Goal: Use online tool/utility: Utilize a website feature to perform a specific function

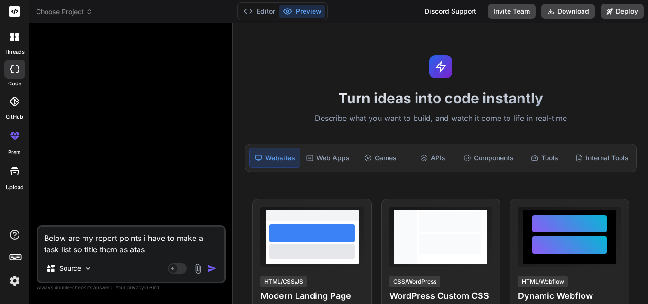
type textarea "Below are my report points i have to make a task list so title them as ata"
type textarea "x"
type textarea "Below are my report points i have to make a task list so title them as at"
type textarea "x"
type textarea "Below are my report points i have to make a task list so title them as a"
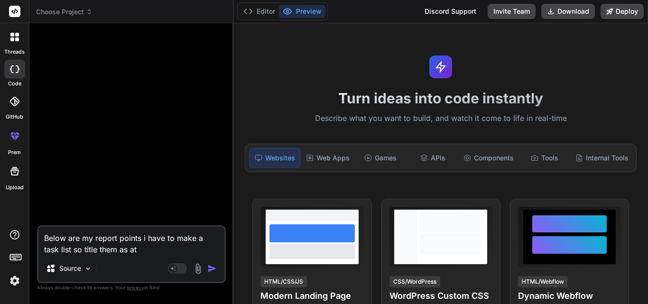
type textarea "x"
type textarea "Below are my report points i have to make a task list so title them as"
type textarea "x"
type textarea "Below are my report points i have to make a task list so title them as t"
type textarea "x"
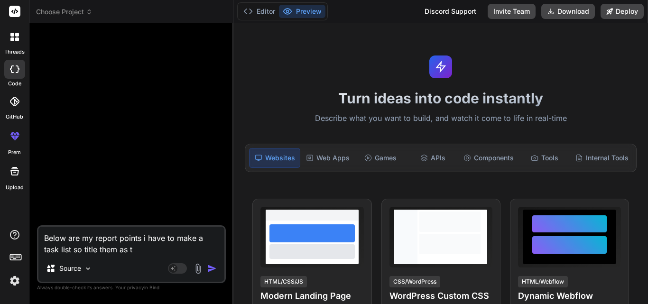
type textarea "Below are my report points i have to make a task list so title them as ta"
type textarea "x"
type textarea "Below are my report points i have to make a task list so title them as tas"
type textarea "x"
type textarea "Below are my report points i have to make a task list so title them as task"
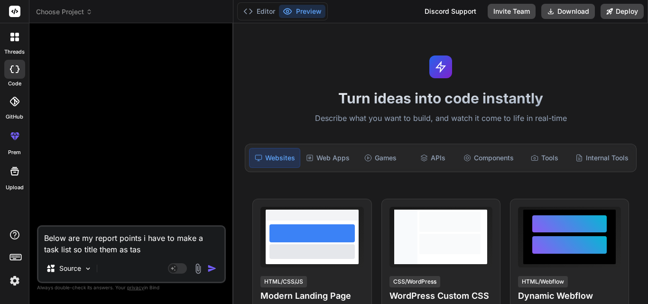
type textarea "x"
type textarea "Below are my report points i have to make a task list so title them as task"
type textarea "x"
type textarea "Below are my report points i have to make a task list so title them as task"
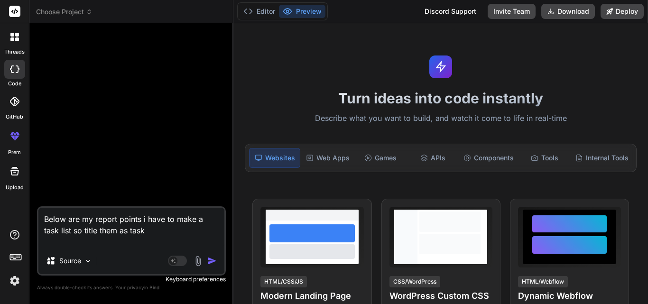
type textarea "x"
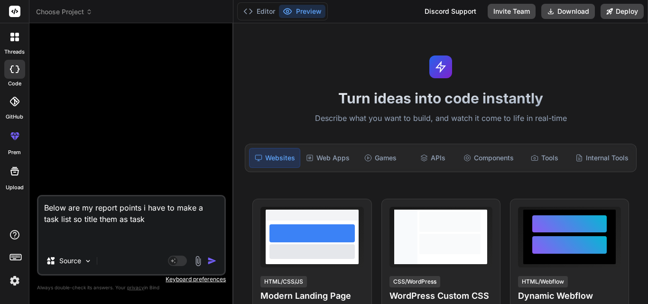
paste textarea "• Lore ip do sitametcon adip EliTse doei tem incid u labore etd magnaaliquae ad…"
type textarea "Lorem ips do sitame consec a elit se doei t inci utla et dolor magn al enim • A…"
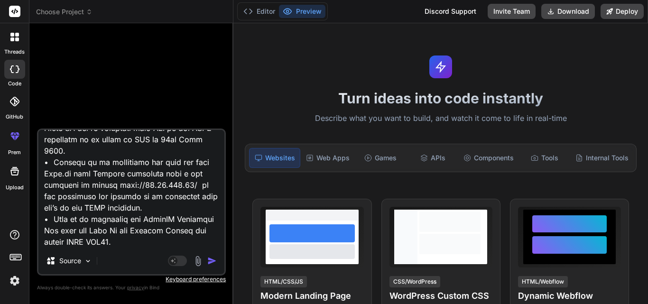
type textarea "x"
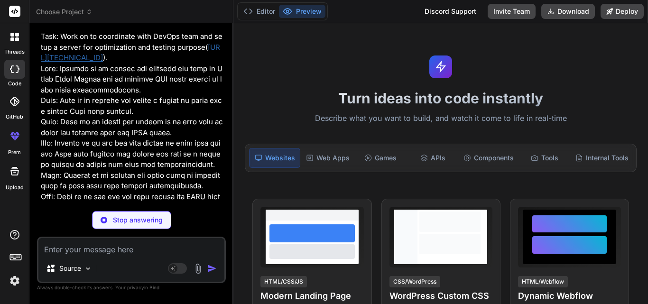
scroll to position [1364, 0]
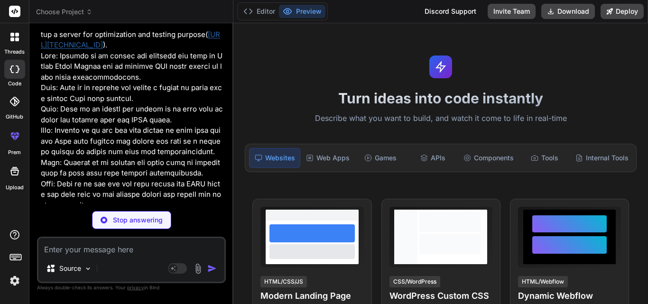
type textarea "x"
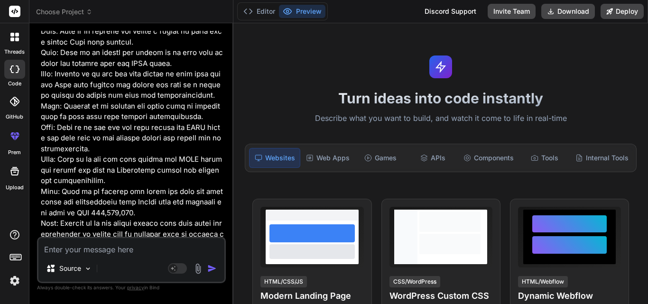
scroll to position [1278, 0]
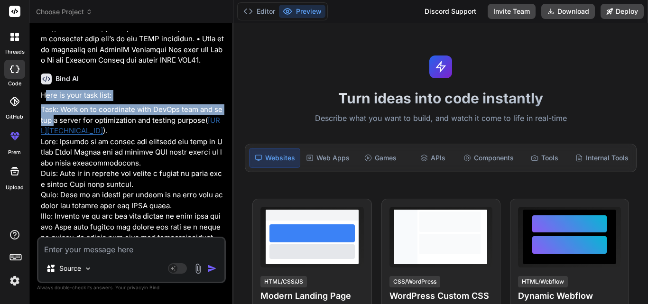
drag, startPoint x: 44, startPoint y: 89, endPoint x: 54, endPoint y: 124, distance: 35.9
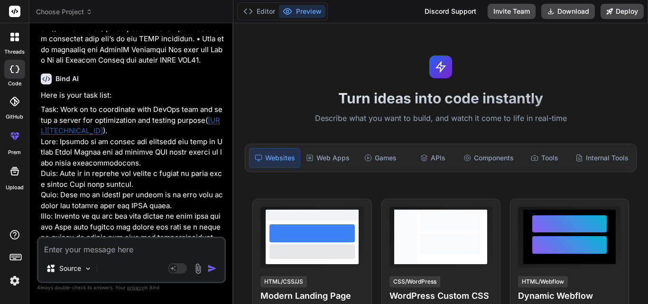
click at [79, 249] on textarea at bounding box center [131, 246] width 186 height 17
type textarea "m"
type textarea "x"
type textarea "ma"
type textarea "x"
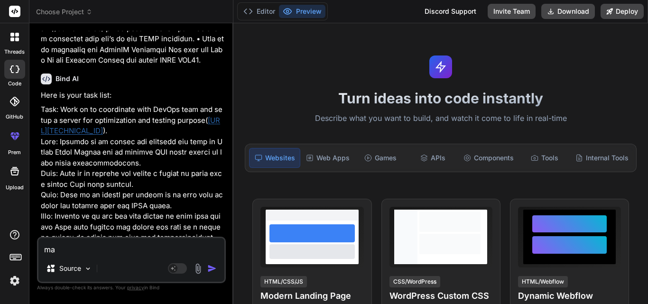
type textarea "mak"
type textarea "x"
type textarea "make"
type textarea "x"
type textarea "make"
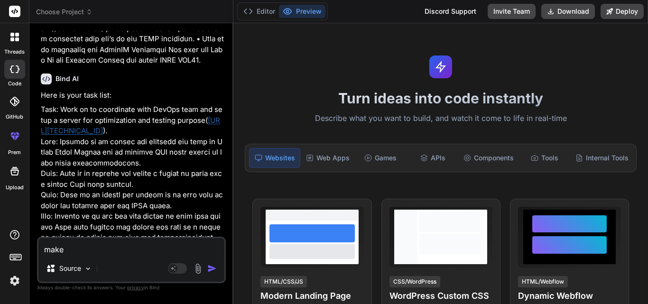
type textarea "x"
type textarea "make p"
type textarea "x"
type textarea "make po"
type textarea "x"
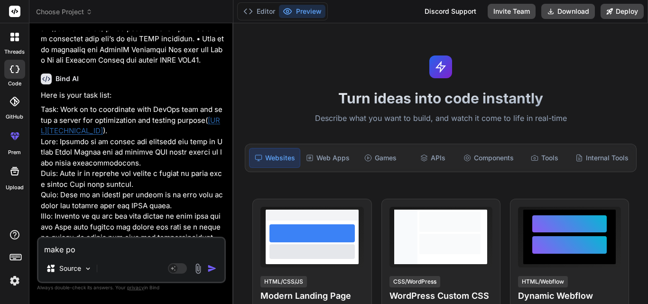
type textarea "make poi"
type textarea "x"
type textarea "make poin"
type textarea "x"
type textarea "make point"
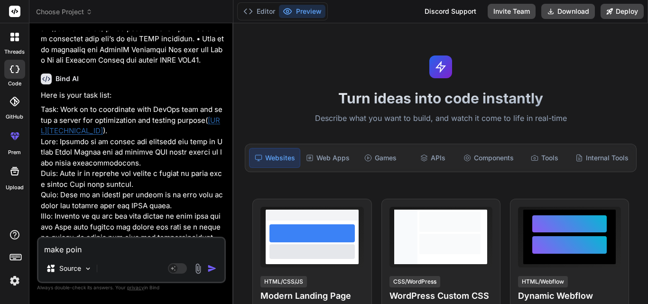
type textarea "x"
type textarea "make points"
type textarea "x"
type textarea "make points"
type textarea "x"
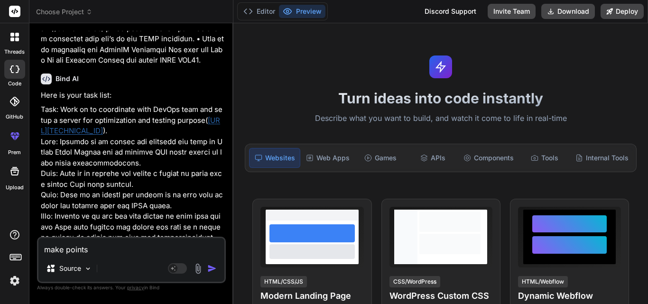
type textarea "make points i"
type textarea "x"
type textarea "make points in"
type textarea "x"
type textarea "make points ina"
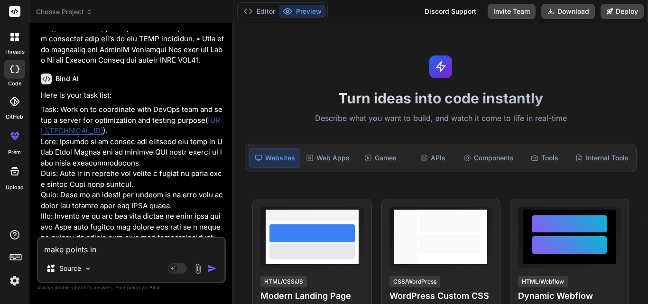
type textarea "x"
type textarea "make points ina"
type textarea "x"
type textarea "make points [PERSON_NAME]"
type textarea "x"
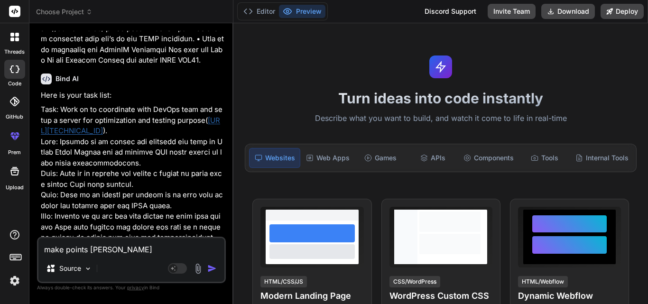
type textarea "make points ina"
type textarea "x"
type textarea "make points ina"
type textarea "x"
type textarea "make points in"
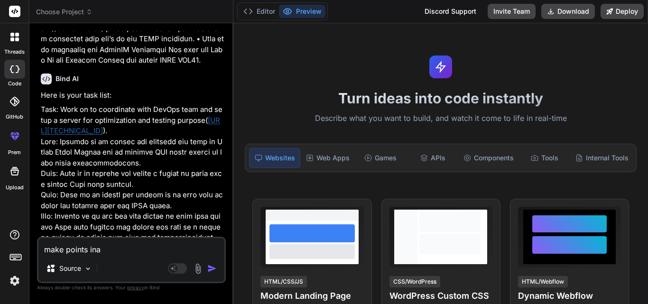
type textarea "x"
type textarea "make points in"
type textarea "x"
type textarea "make points in t"
type textarea "x"
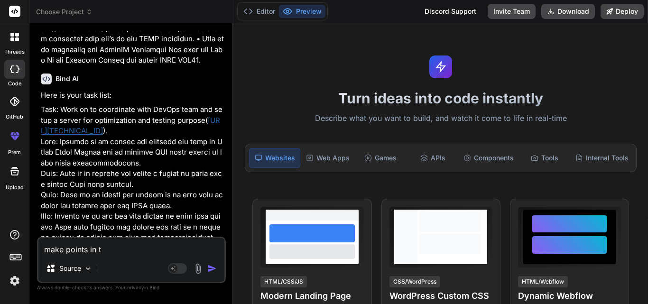
type textarea "make points in ti"
type textarea "x"
type textarea "make points in tit"
type textarea "x"
type textarea "make points in titl"
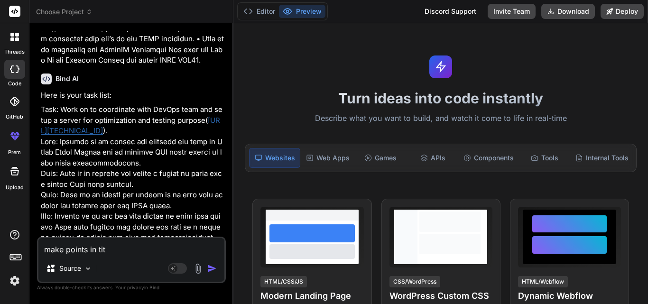
type textarea "x"
type textarea "make points in title"
type textarea "x"
type textarea "make points in title"
type textarea "x"
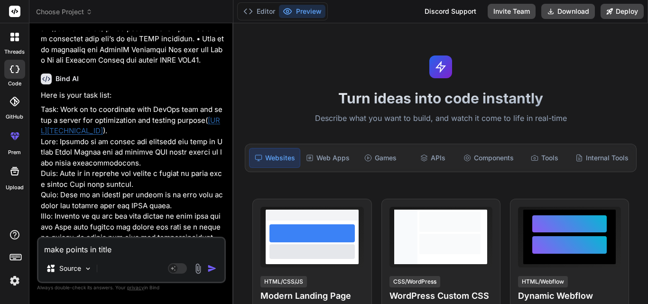
type textarea "make points in title f"
type textarea "x"
type textarea "make points in title fo"
type textarea "x"
type textarea "make points in title for"
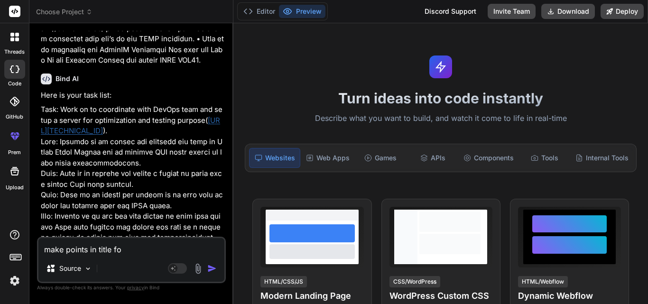
type textarea "x"
type textarea "make points in title form"
type textarea "x"
type textarea "make points in title form"
type textarea "x"
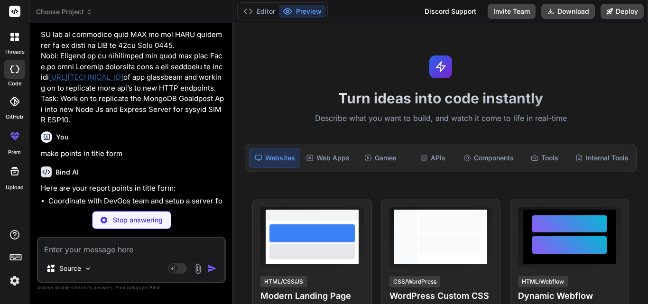
scroll to position [2849, 0]
type textarea "x"
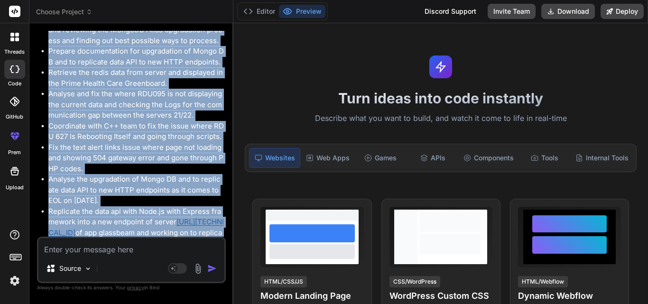
scroll to position [4239, 0]
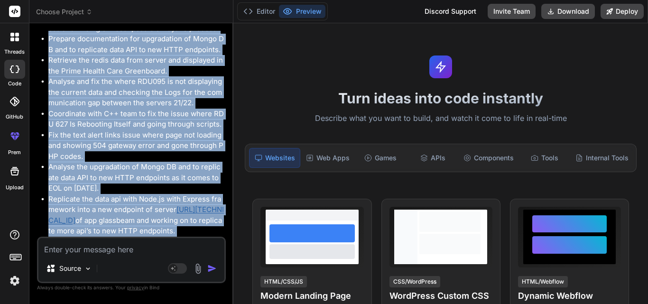
drag, startPoint x: 38, startPoint y: 103, endPoint x: 213, endPoint y: 232, distance: 217.5
click at [213, 232] on div "You Bind AI Here is your task list: Task: Work on to coordinate with DevOps tea…" at bounding box center [131, 167] width 189 height 273
copy div "Here are your report points in title form: Coordinate with DevOps team and setu…"
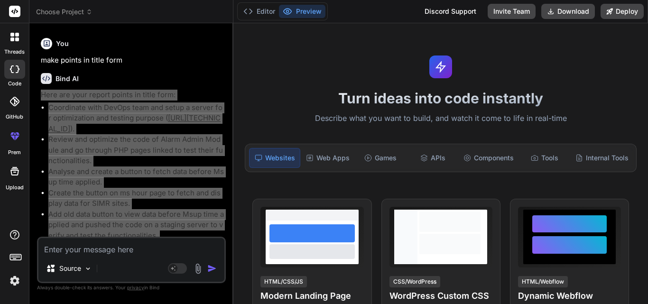
scroll to position [2957, 0]
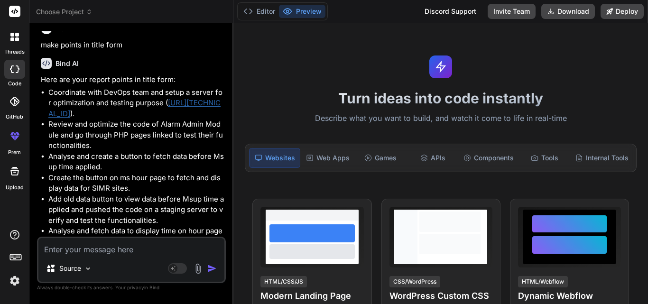
click at [99, 245] on textarea at bounding box center [131, 246] width 186 height 17
type textarea "s"
type textarea "x"
type textarea "sh"
type textarea "x"
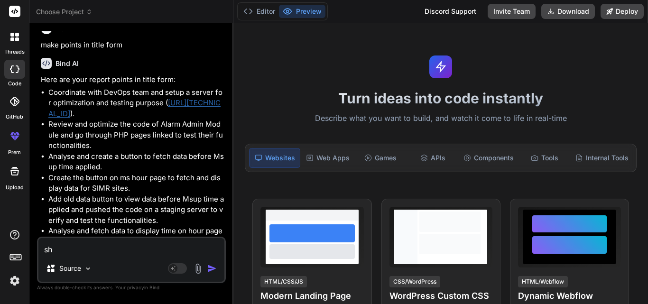
type textarea "sho"
type textarea "x"
type textarea "show"
type textarea "x"
type textarea "show"
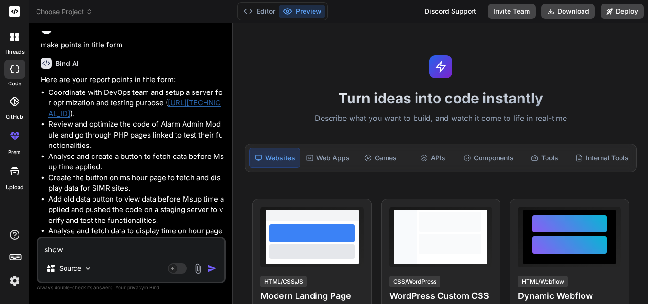
type textarea "x"
type textarea "show m"
type textarea "x"
type textarea "show me"
type textarea "x"
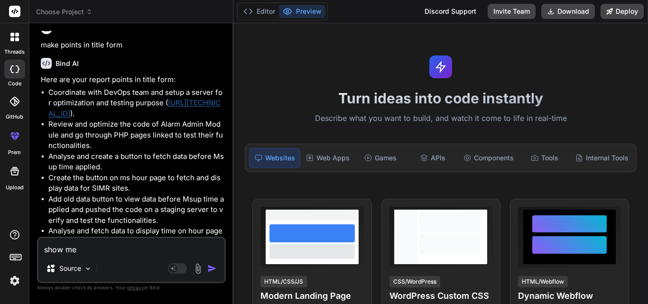
type textarea "show me"
type textarea "x"
type textarea "show me i"
type textarea "x"
type textarea "show me in"
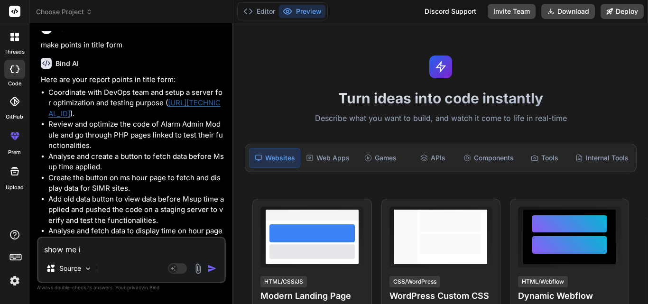
type textarea "x"
type textarea "show me in"
type textarea "x"
type textarea "show me in a"
type textarea "x"
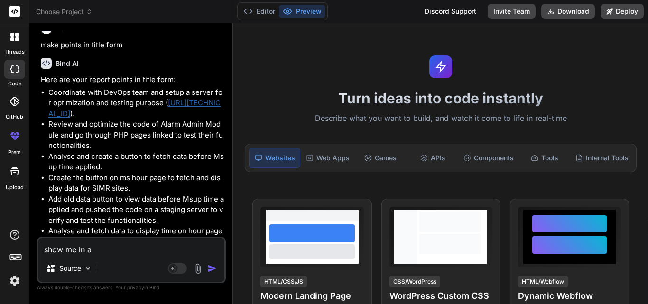
type textarea "show me in a"
type textarea "x"
type textarea "show me in a o"
type textarea "x"
type textarea "show me in a or"
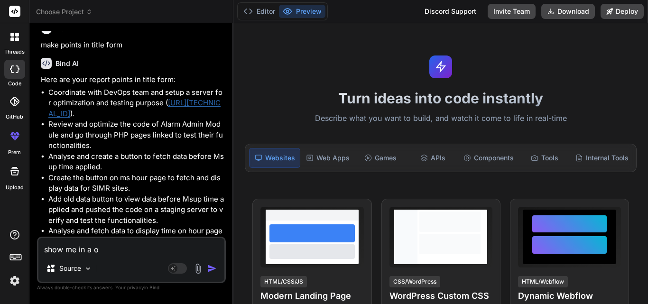
type textarea "x"
type textarea "show me in a ord"
type textarea "x"
type textarea "show me in a orde"
type textarea "x"
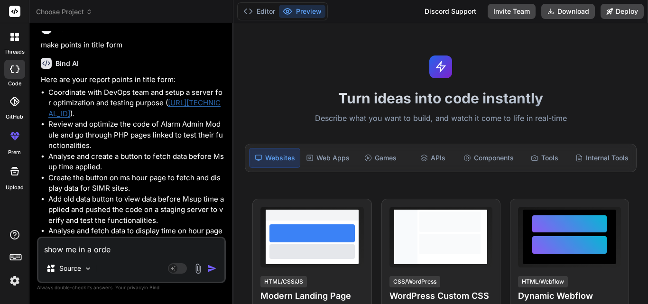
type textarea "show me in a order"
type textarea "x"
type textarea "show me in a order"
type textarea "x"
type textarea "show me in a order i"
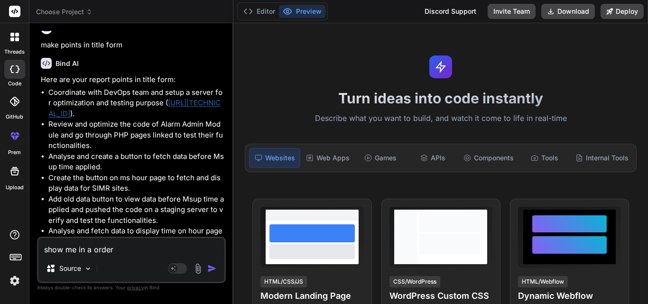
type textarea "x"
type textarea "show me in a order i"
type textarea "x"
type textarea "show me in a order i h"
type textarea "x"
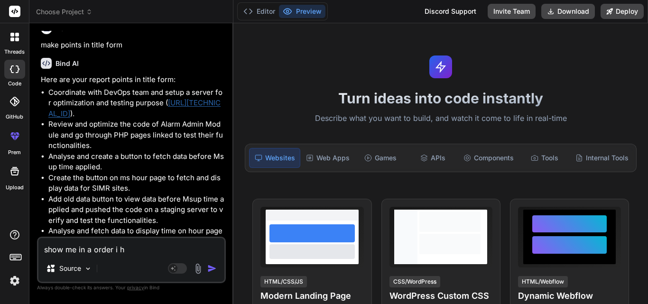
type textarea "show me in a order i ha"
type textarea "x"
type textarea "show me in a order i hav"
type textarea "x"
type textarea "show me in a order i have"
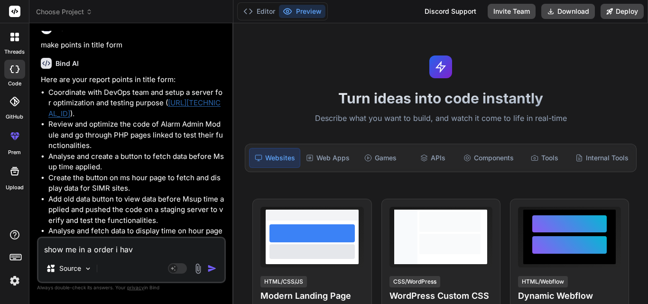
type textarea "x"
type textarea "show me in a order i have"
type textarea "x"
type textarea "show me in a order i have s"
type textarea "x"
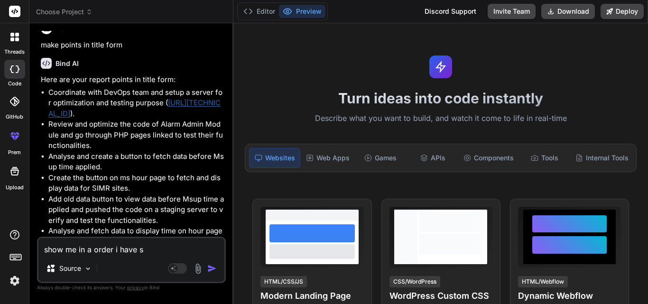
type textarea "show me in a order i have se"
type textarea "x"
type textarea "show me in a order i have sen"
type textarea "x"
type textarea "show me in a order i have send"
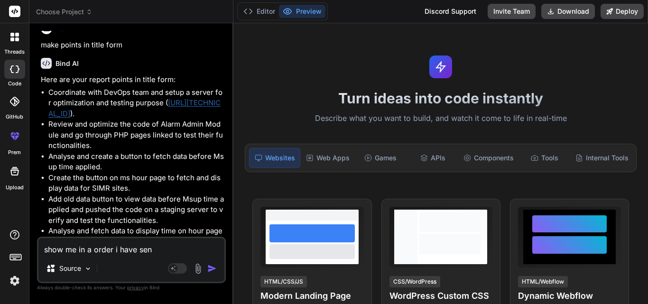
type textarea "x"
type textarea "show me in a order i have send"
type textarea "x"
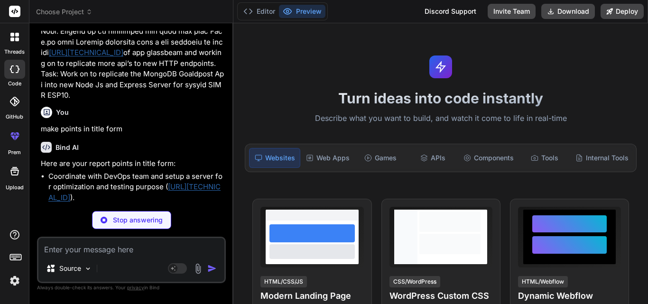
scroll to position [3008, 0]
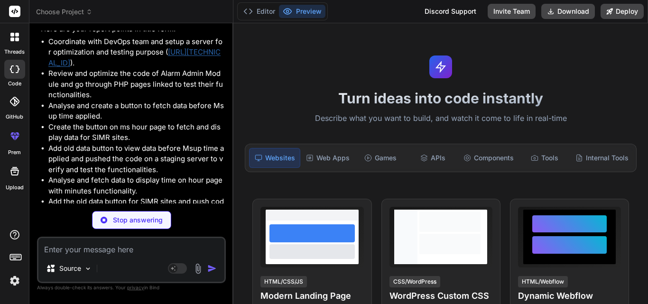
type textarea "x"
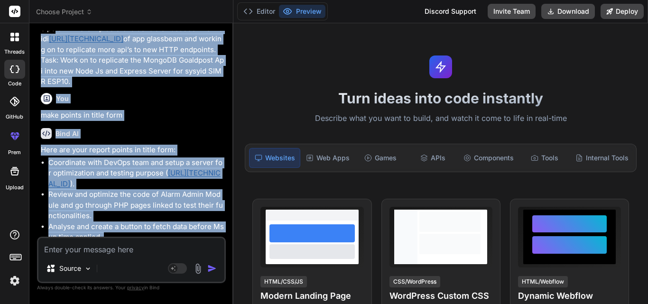
scroll to position [2871, 0]
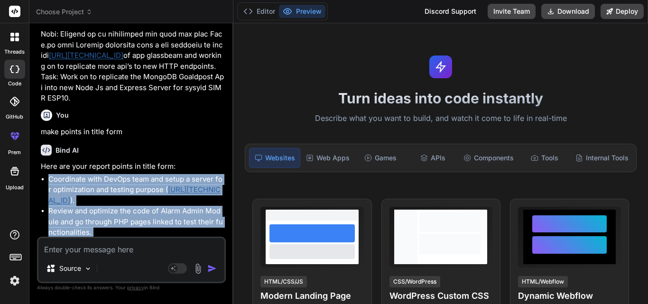
drag, startPoint x: 214, startPoint y: 183, endPoint x: 50, endPoint y: 188, distance: 164.3
copy ul "Coordinate with DevOps team and setup a server for optimization and testing pur…"
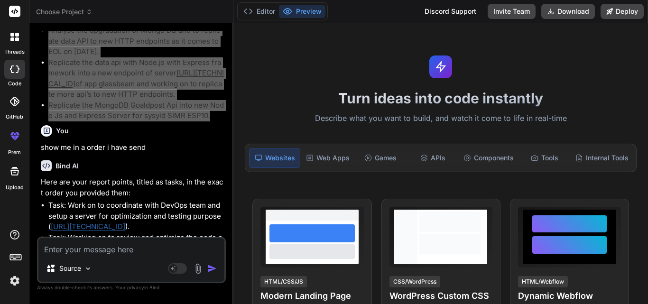
scroll to position [4247, 0]
